Goal: Transaction & Acquisition: Purchase product/service

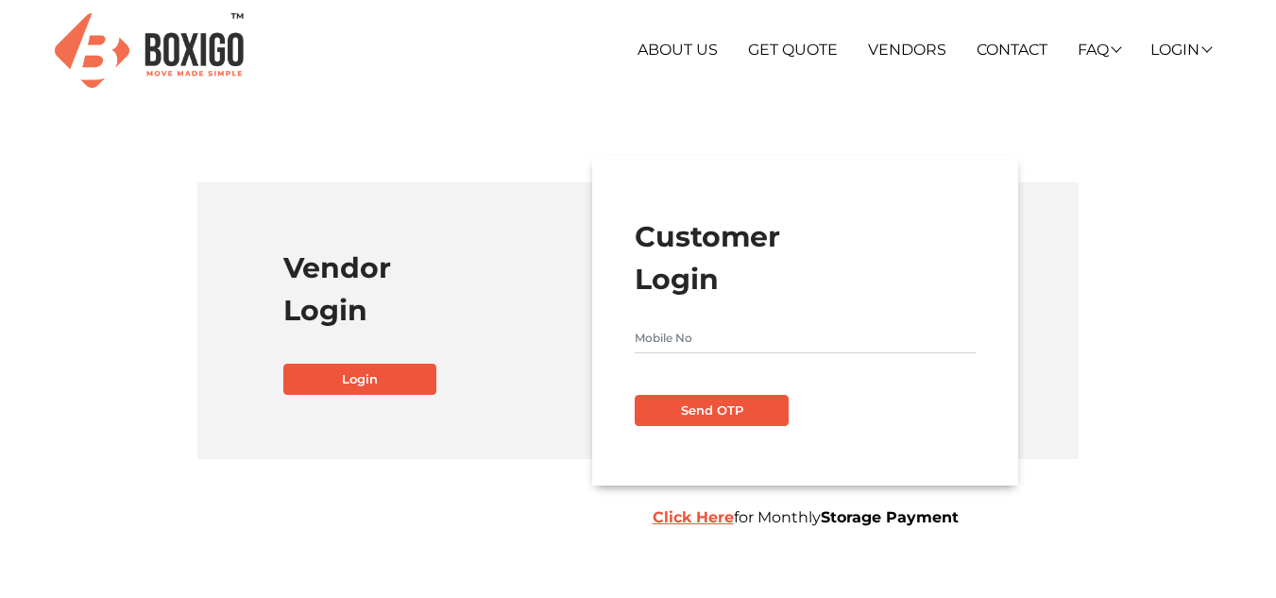
click at [669, 326] on input "text" at bounding box center [805, 338] width 341 height 30
type input "7746948059"
click at [635, 395] on button "Send OTP" at bounding box center [711, 411] width 153 height 32
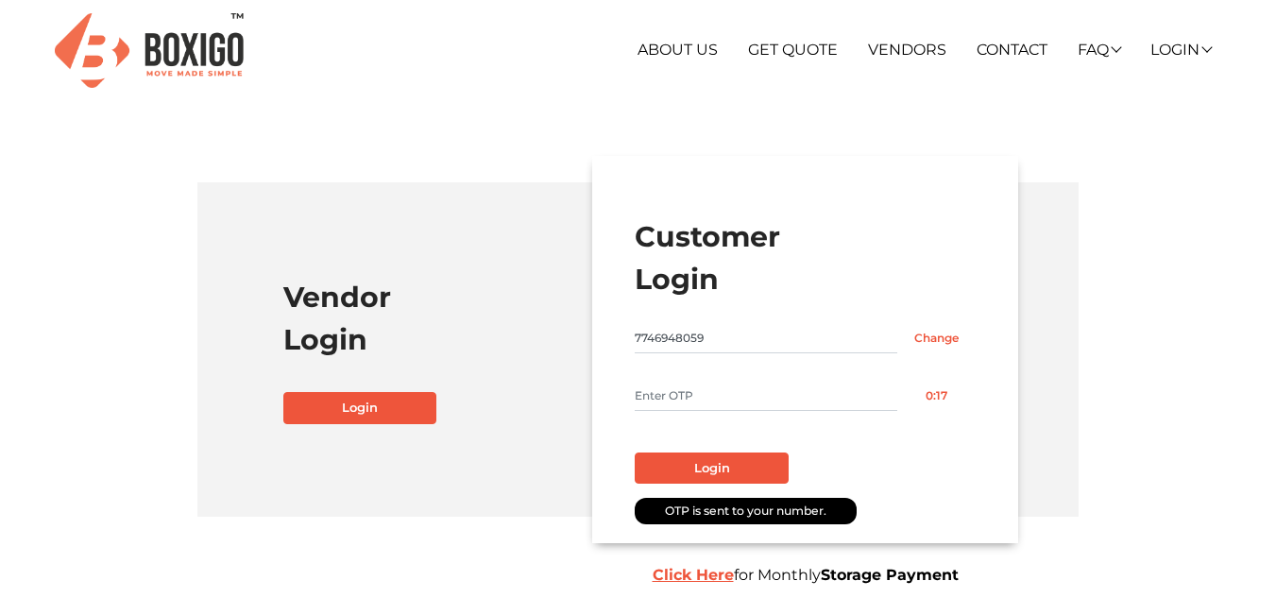
click at [635, 452] on button "Login" at bounding box center [711, 468] width 153 height 32
type input "7347"
click at [635, 452] on button "Login" at bounding box center [711, 468] width 153 height 32
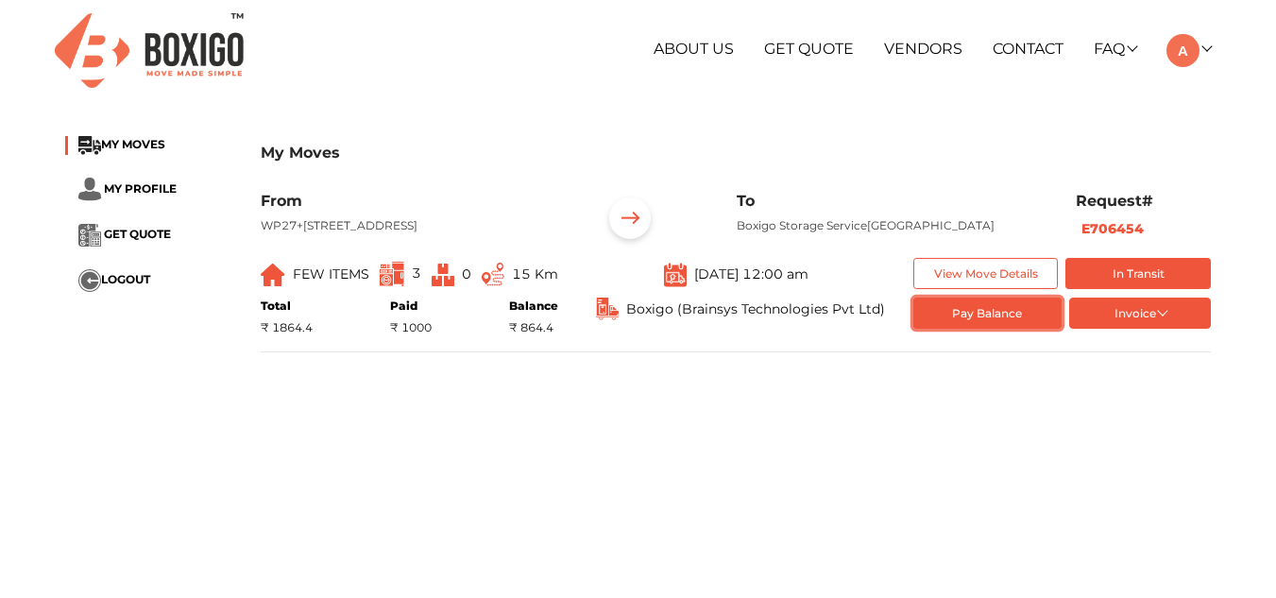
click at [1000, 328] on button "Pay Balance" at bounding box center [987, 312] width 149 height 31
click at [145, 195] on li "MY PROFILE" at bounding box center [148, 190] width 167 height 24
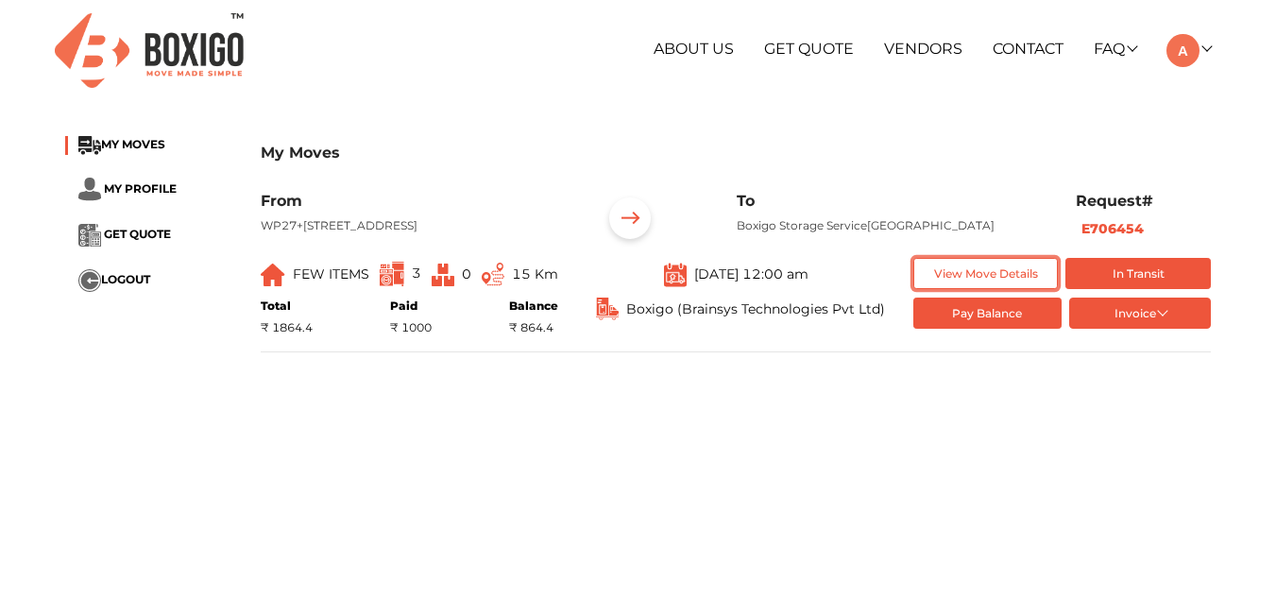
click at [971, 281] on button "View Move Details" at bounding box center [985, 273] width 145 height 31
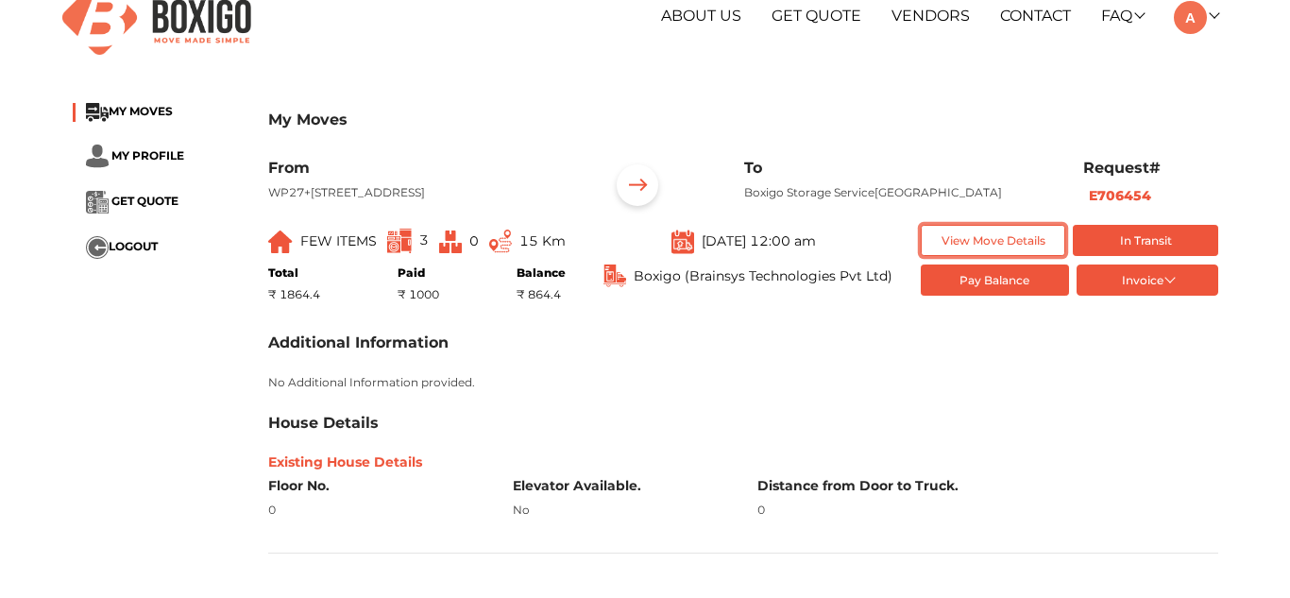
scroll to position [27, 0]
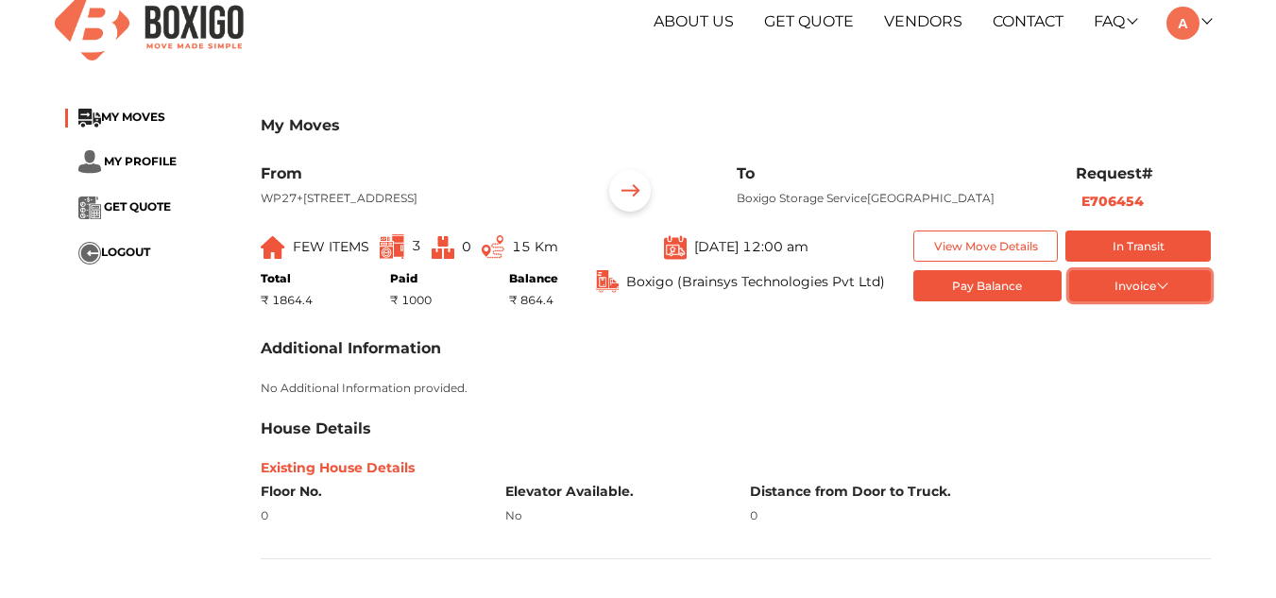
click at [1135, 298] on button "Invoice" at bounding box center [1140, 285] width 142 height 31
click at [1120, 331] on button "token Order summary" at bounding box center [1144, 317] width 151 height 28
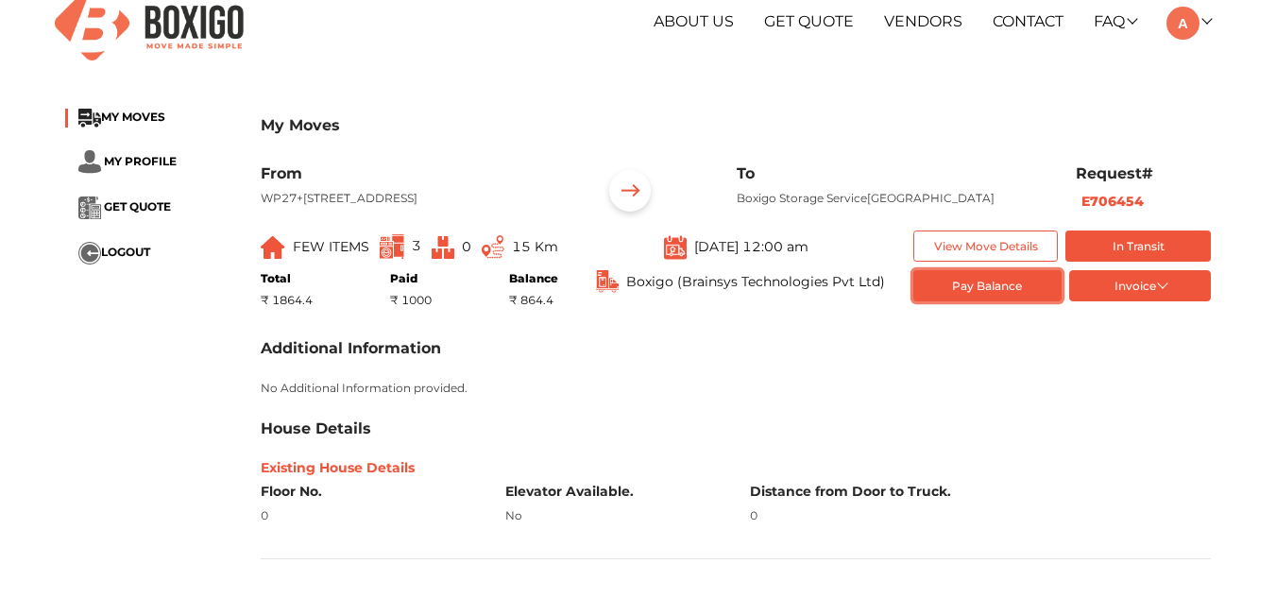
click at [974, 297] on button "Pay Balance" at bounding box center [987, 285] width 149 height 31
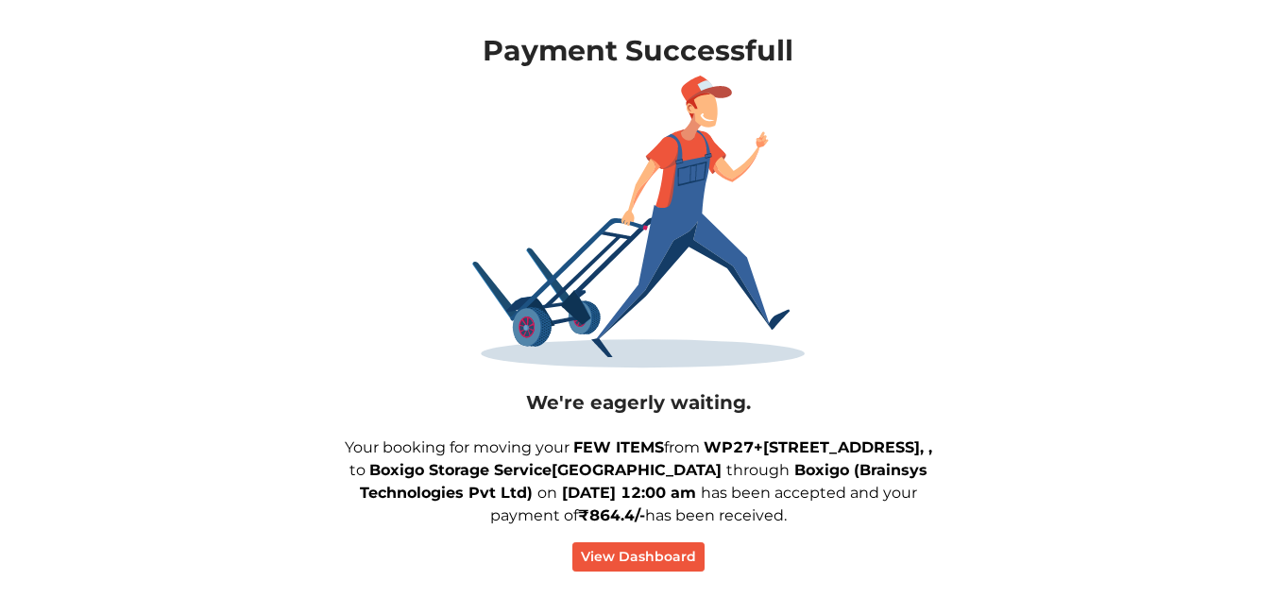
scroll to position [89, 0]
click at [621, 571] on button "View Dashboard" at bounding box center [638, 556] width 132 height 29
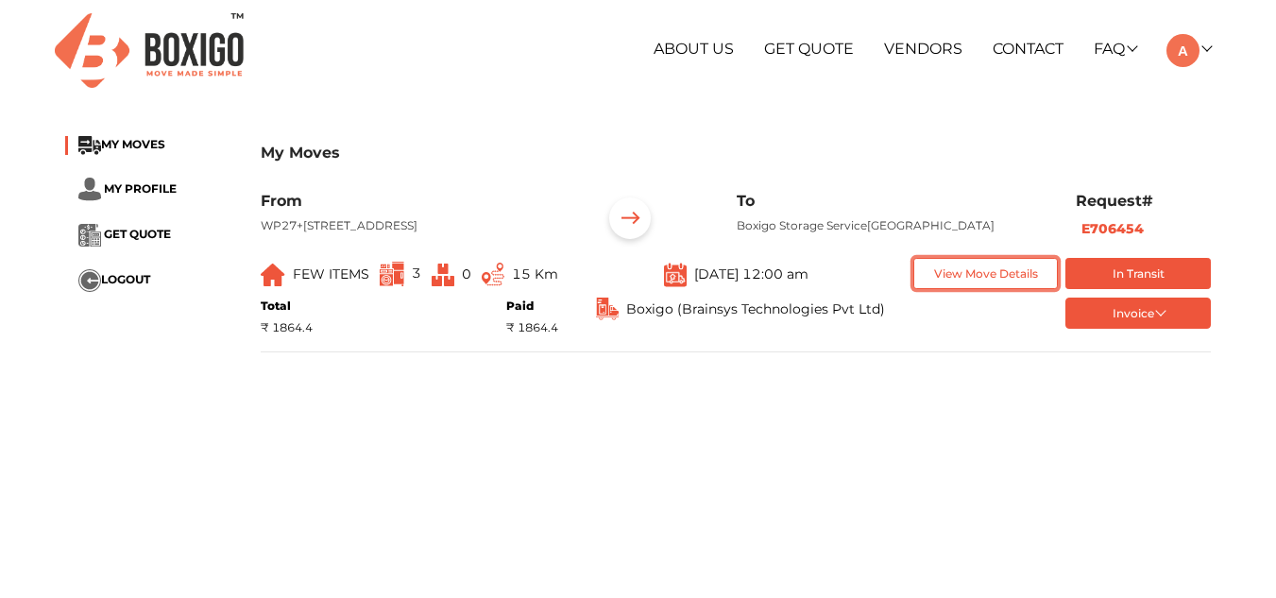
click at [963, 289] on button "View Move Details" at bounding box center [985, 273] width 145 height 31
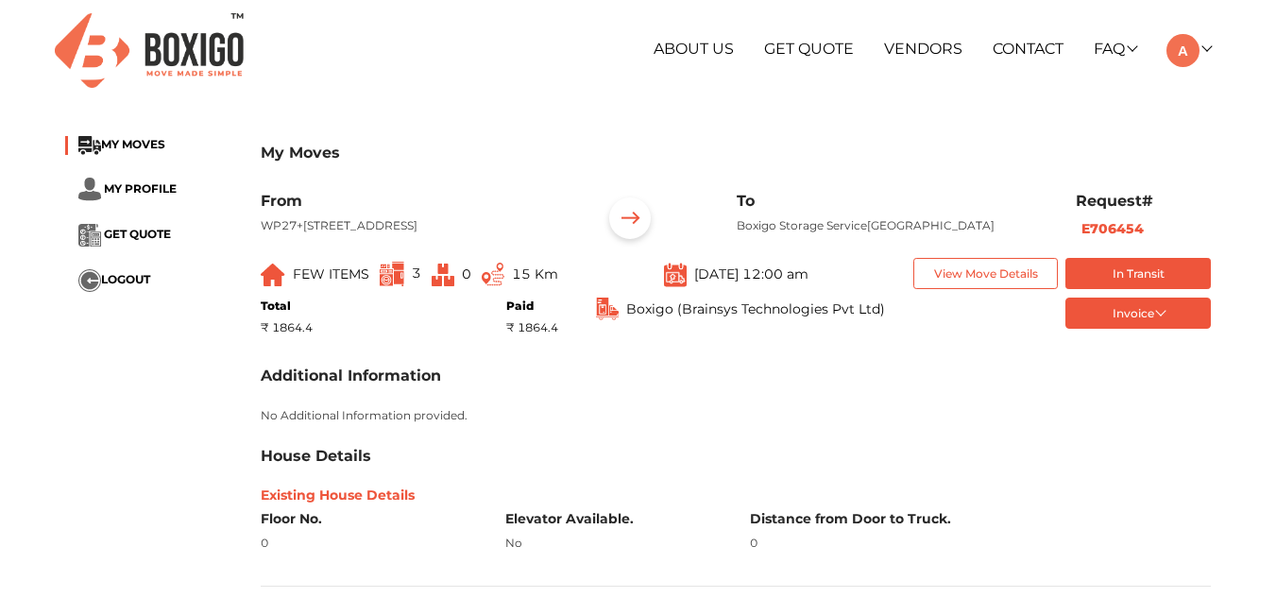
click at [387, 286] on img at bounding box center [392, 274] width 25 height 25
